Goal: Task Accomplishment & Management: Manage account settings

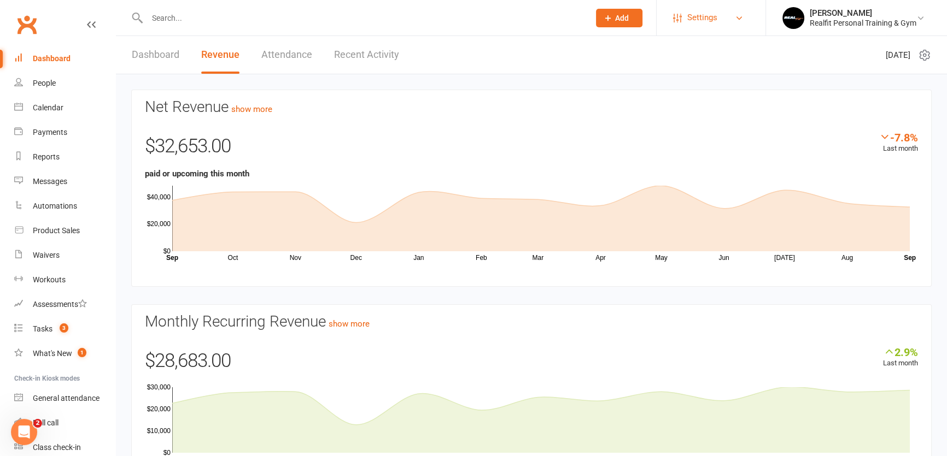
click at [718, 22] on link "Settings" at bounding box center [711, 17] width 76 height 25
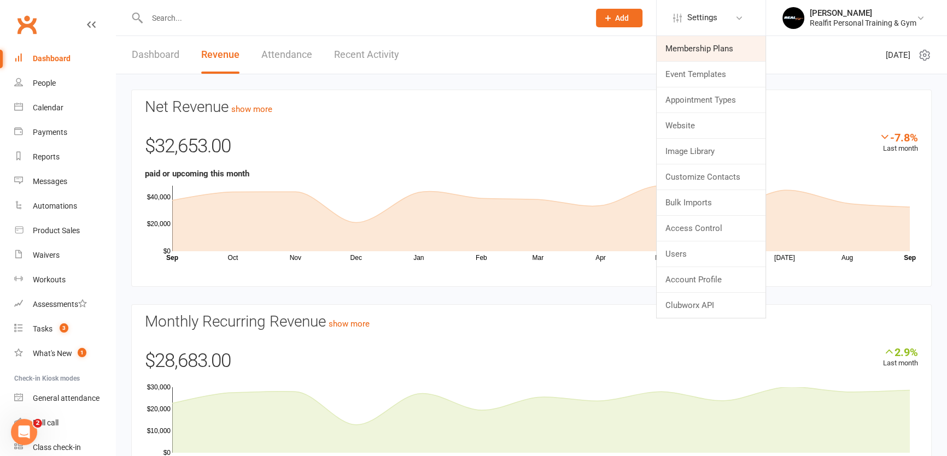
click at [691, 53] on link "Membership Plans" at bounding box center [711, 48] width 109 height 25
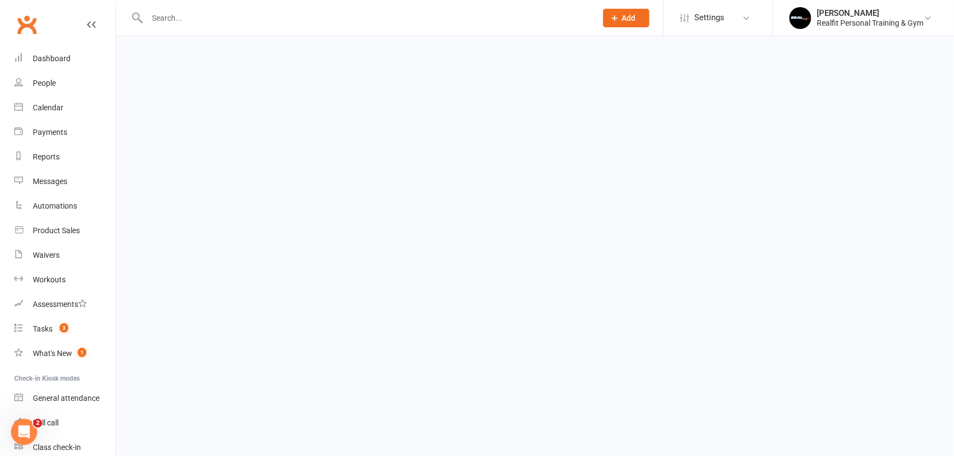
select select "100"
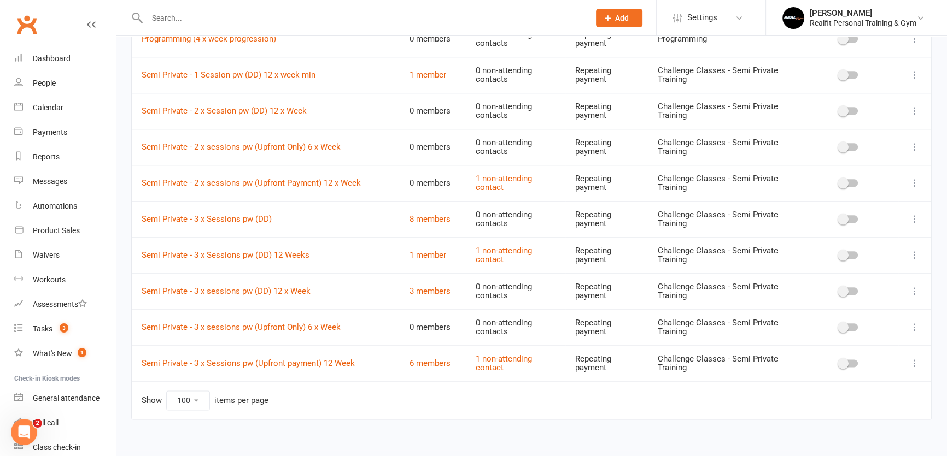
scroll to position [1618, 0]
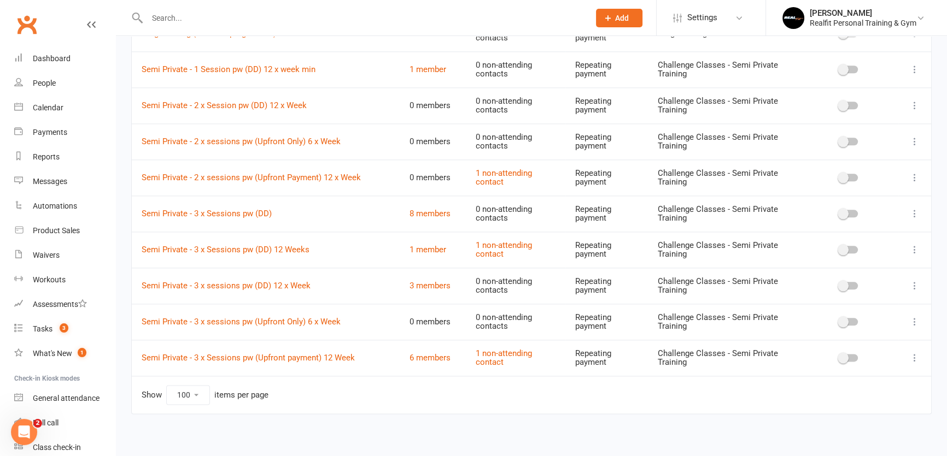
drag, startPoint x: 202, startPoint y: 393, endPoint x: 197, endPoint y: 396, distance: 5.9
click at [202, 393] on select "10 25 50 100" at bounding box center [188, 395] width 43 height 19
click at [167, 386] on select "10 25 50 100" at bounding box center [188, 395] width 43 height 19
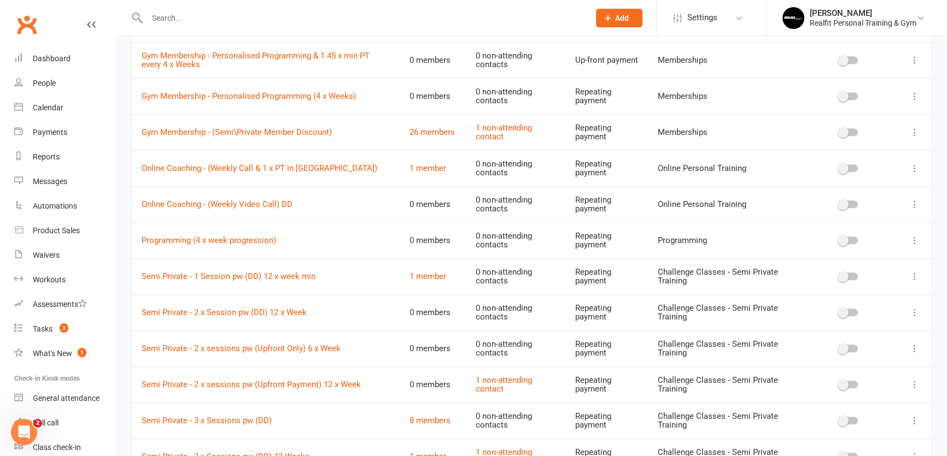
scroll to position [1361, 0]
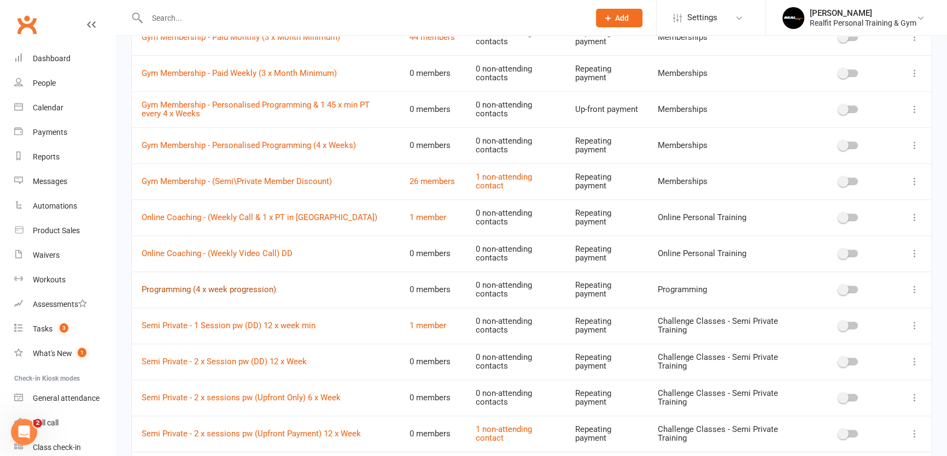
click at [205, 288] on link "Programming (4 x week progression)" at bounding box center [209, 290] width 134 height 10
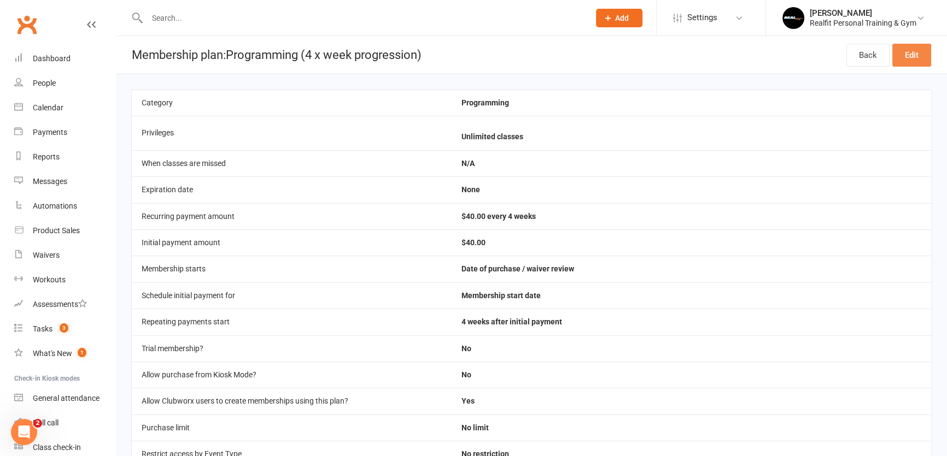
drag, startPoint x: 912, startPoint y: 55, endPoint x: 887, endPoint y: 66, distance: 27.4
click at [911, 55] on link "Edit" at bounding box center [911, 55] width 39 height 23
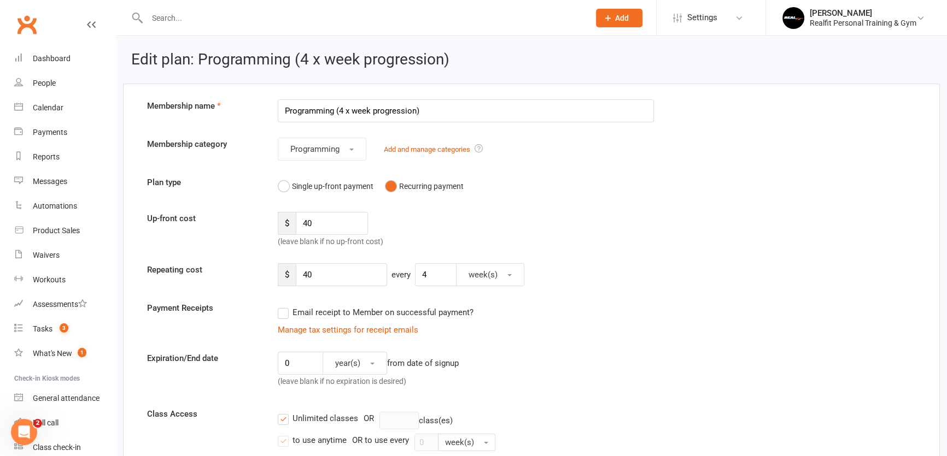
drag, startPoint x: 426, startPoint y: 110, endPoint x: 338, endPoint y: 109, distance: 88.0
click at [338, 109] on input "Programming (4 x week progression)" at bounding box center [466, 110] width 376 height 23
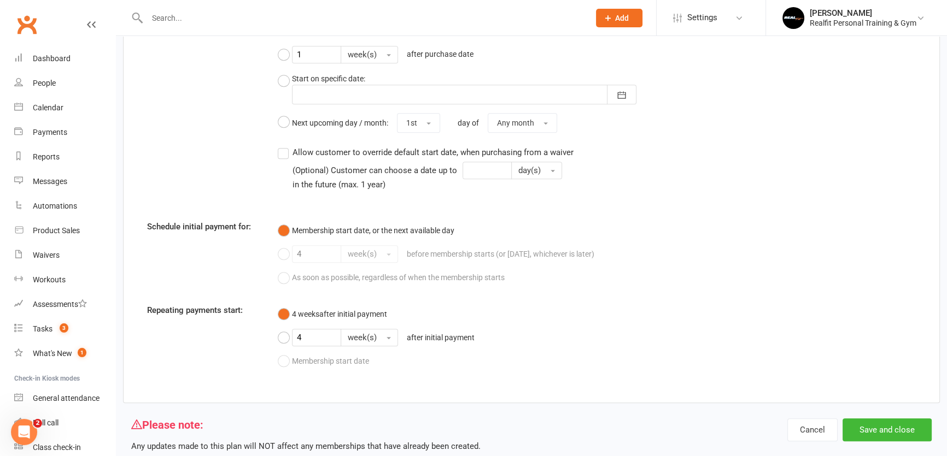
scroll to position [961, 0]
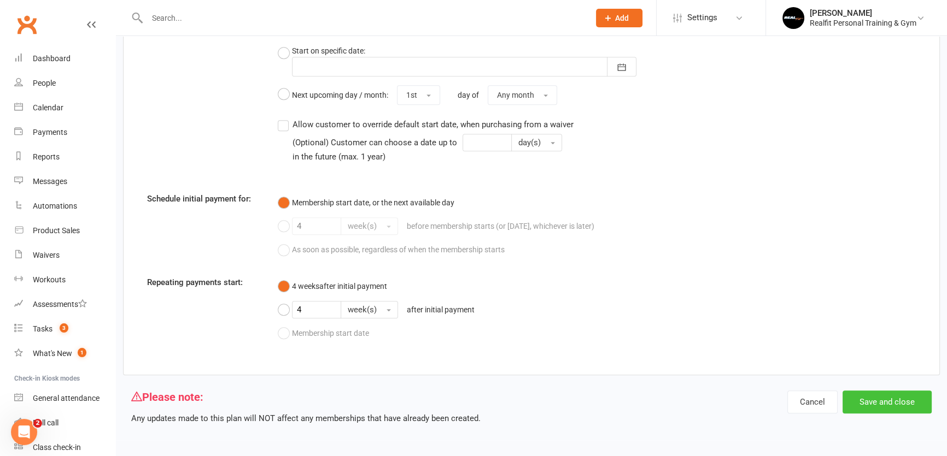
type input "Programming"
click at [872, 403] on button "Save and close" at bounding box center [886, 402] width 89 height 23
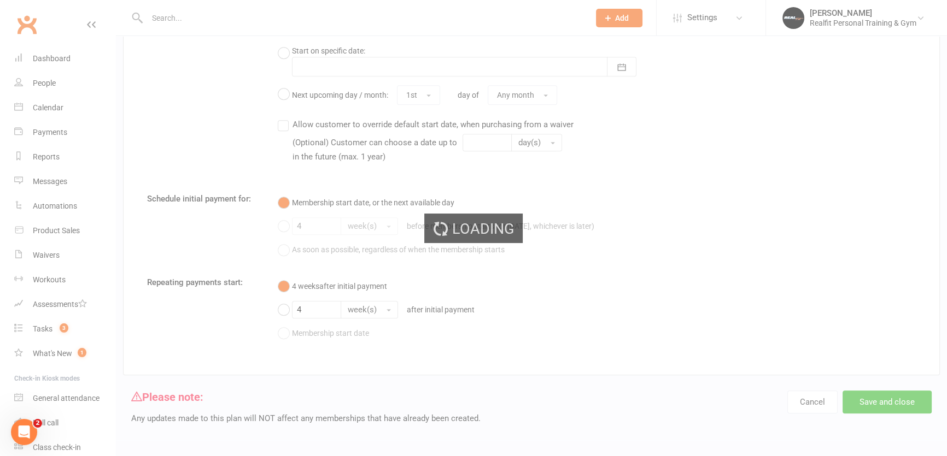
select select "100"
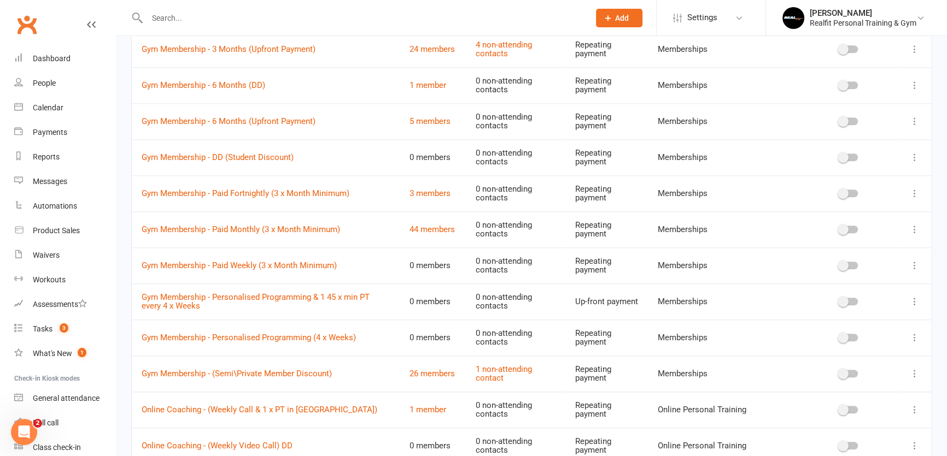
scroll to position [1292, 0]
